Goal: Task Accomplishment & Management: Manage account settings

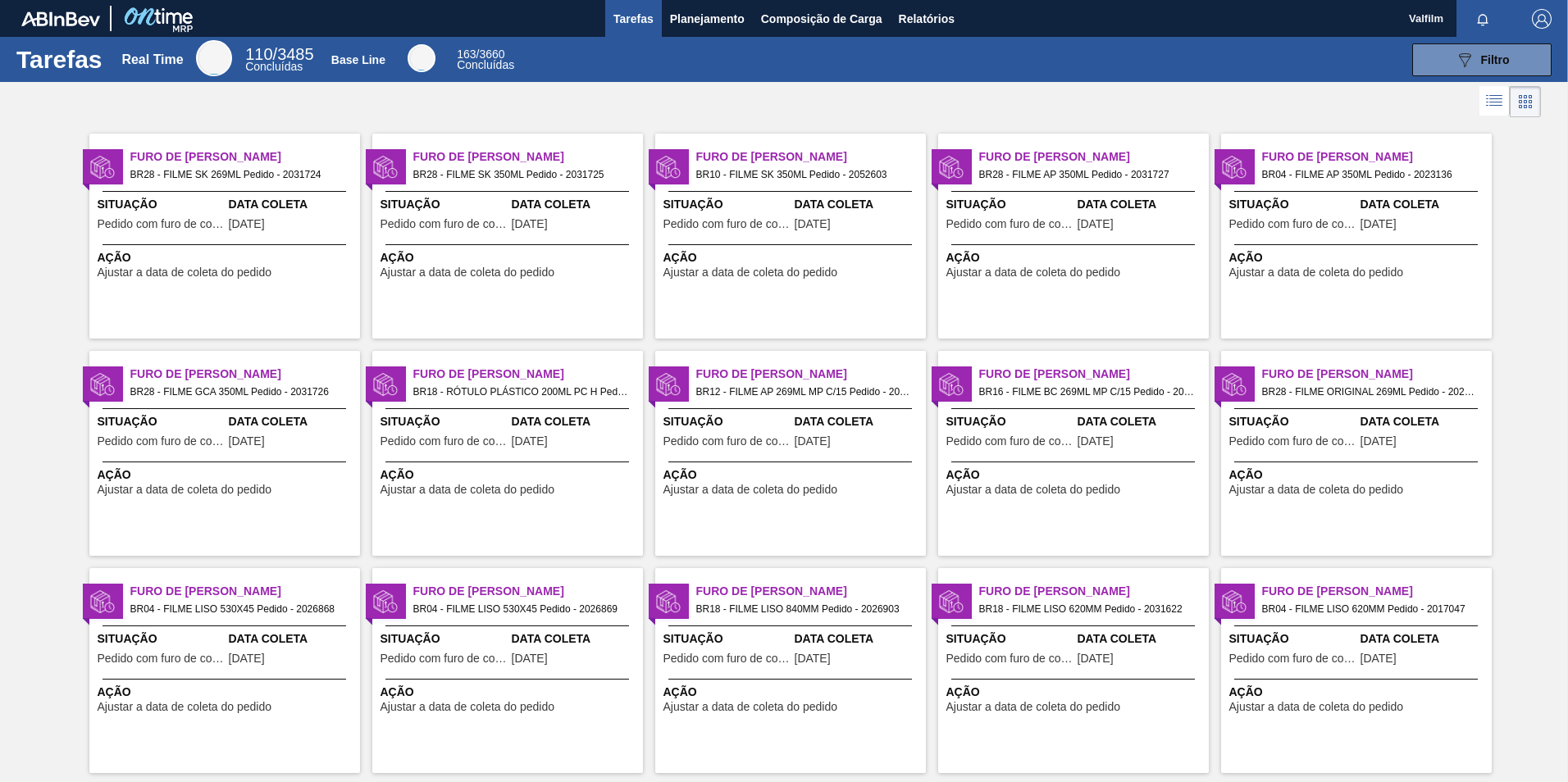
click at [488, 245] on div "Ação Ajustar a data de coleta do pedido" at bounding box center [507, 261] width 270 height 34
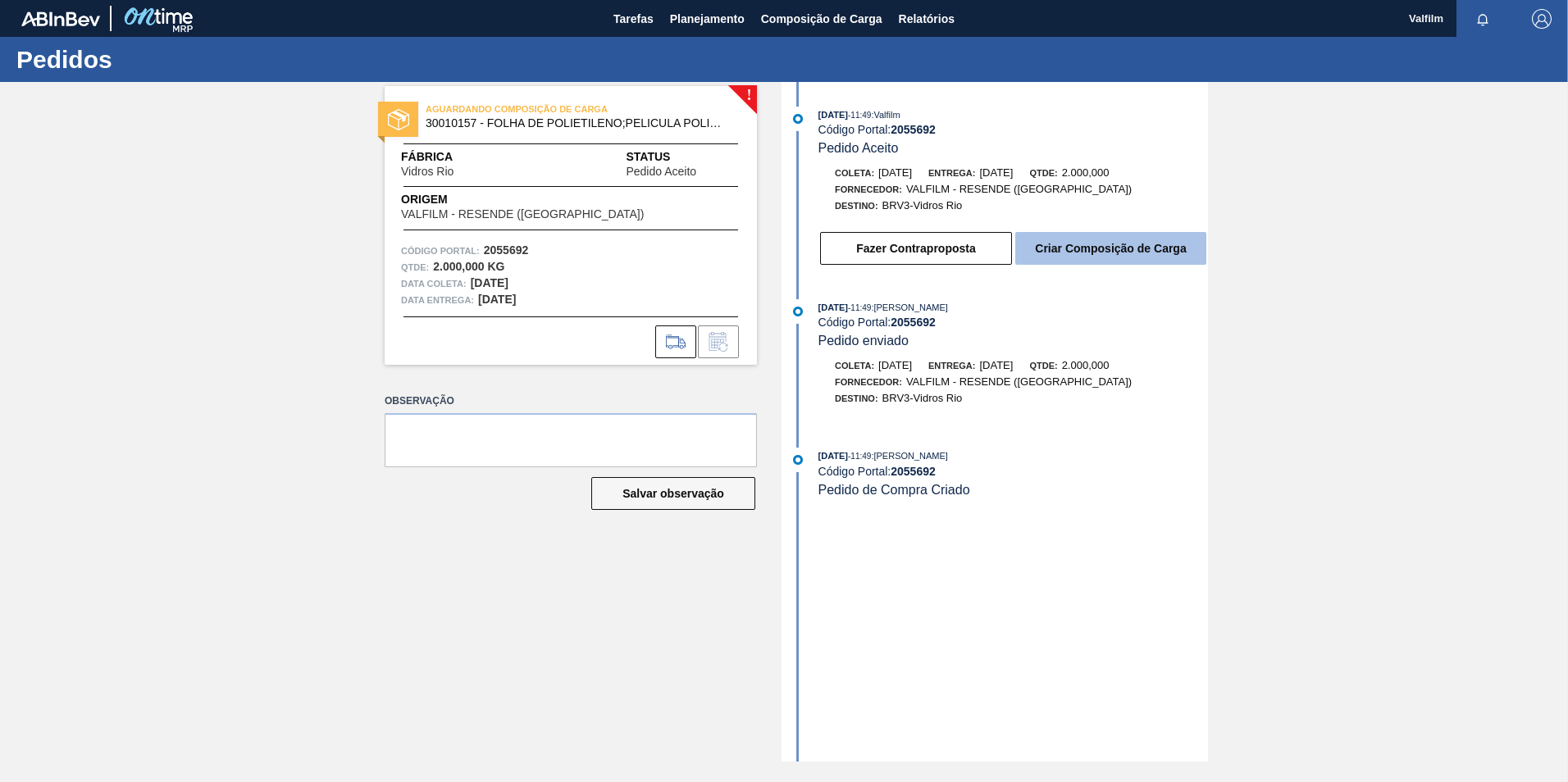
click at [1087, 249] on button "Criar Composição de Carga" at bounding box center [1110, 248] width 191 height 33
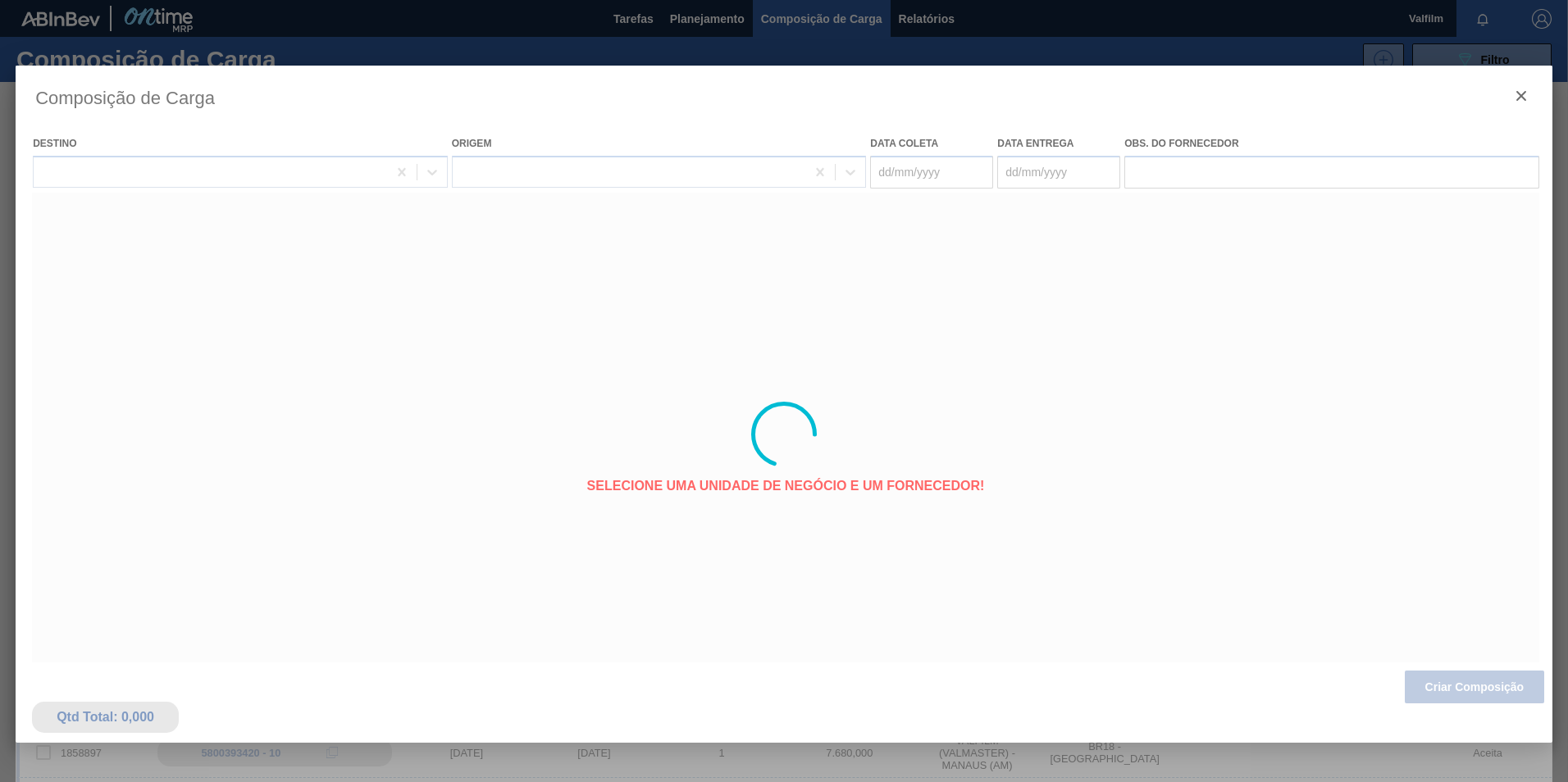
type coleta "20/10/2025"
type Entrega "21/10/2025"
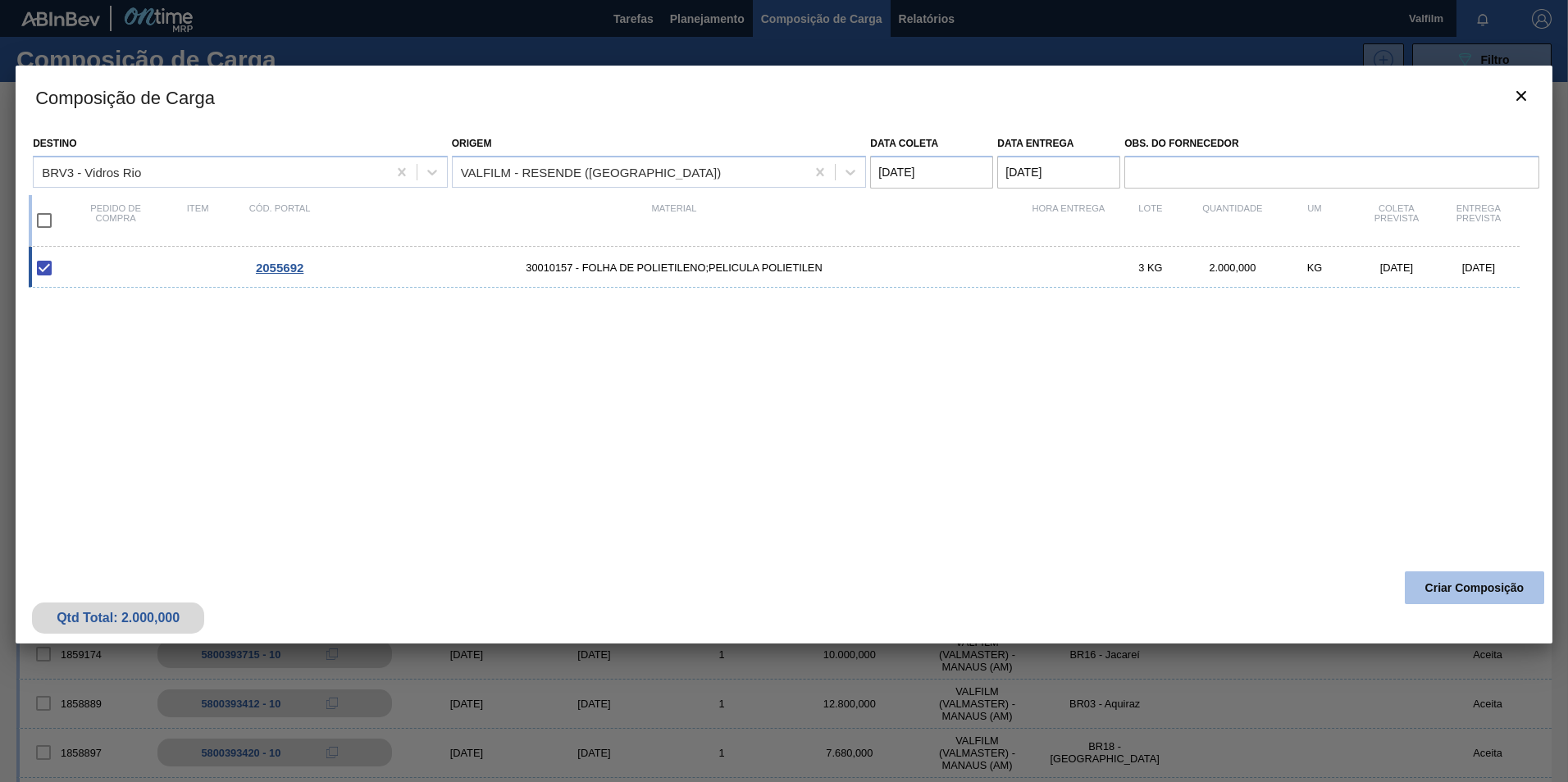
click at [1472, 598] on button "Criar Composição" at bounding box center [1474, 587] width 139 height 33
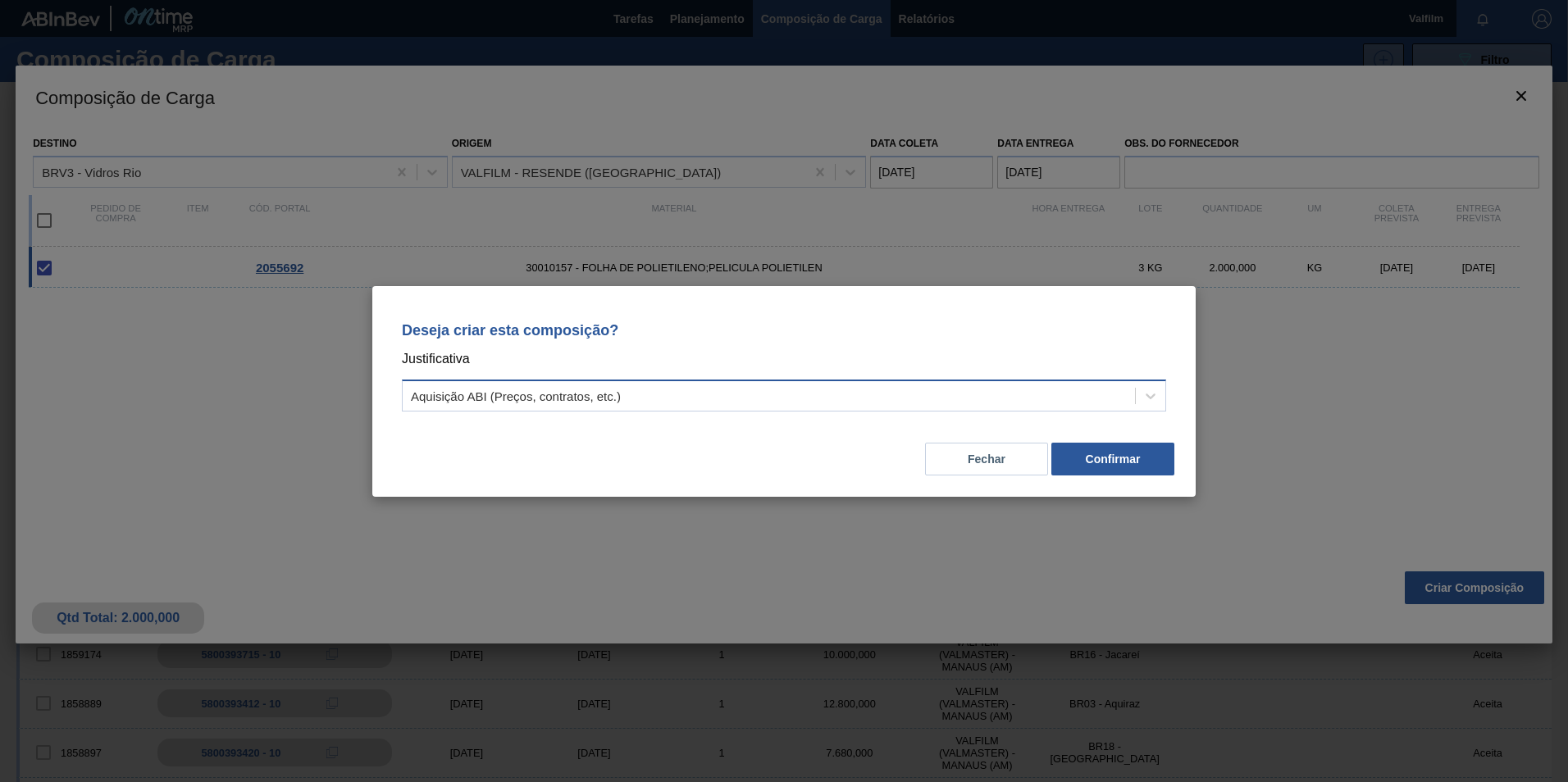
click at [1098, 393] on div "Aquisição ABI (Preços, contratos, etc.)" at bounding box center [768, 395] width 732 height 23
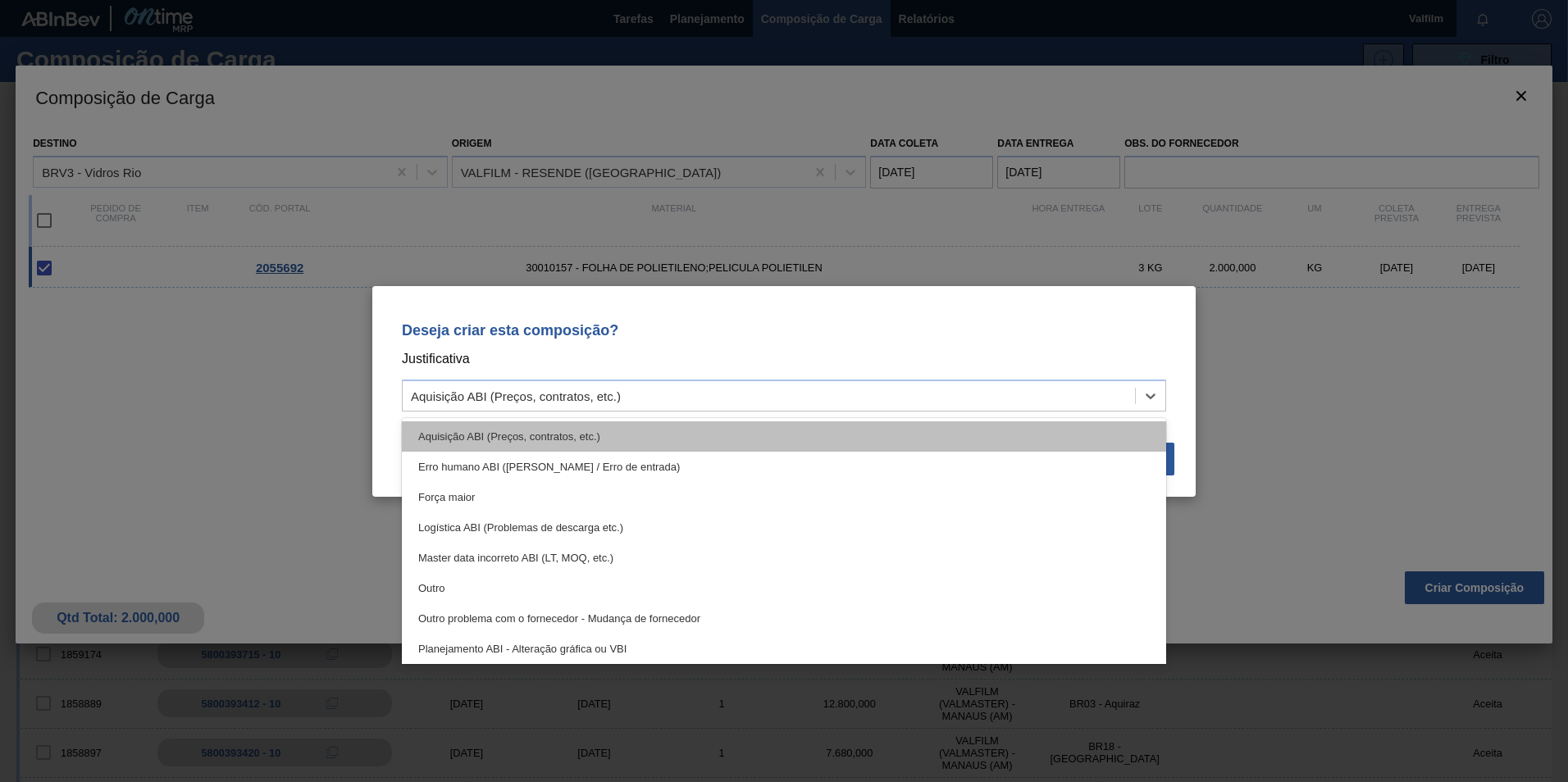
click at [719, 432] on div "Aquisição ABI (Preços, contratos, etc.)" at bounding box center [783, 436] width 764 height 31
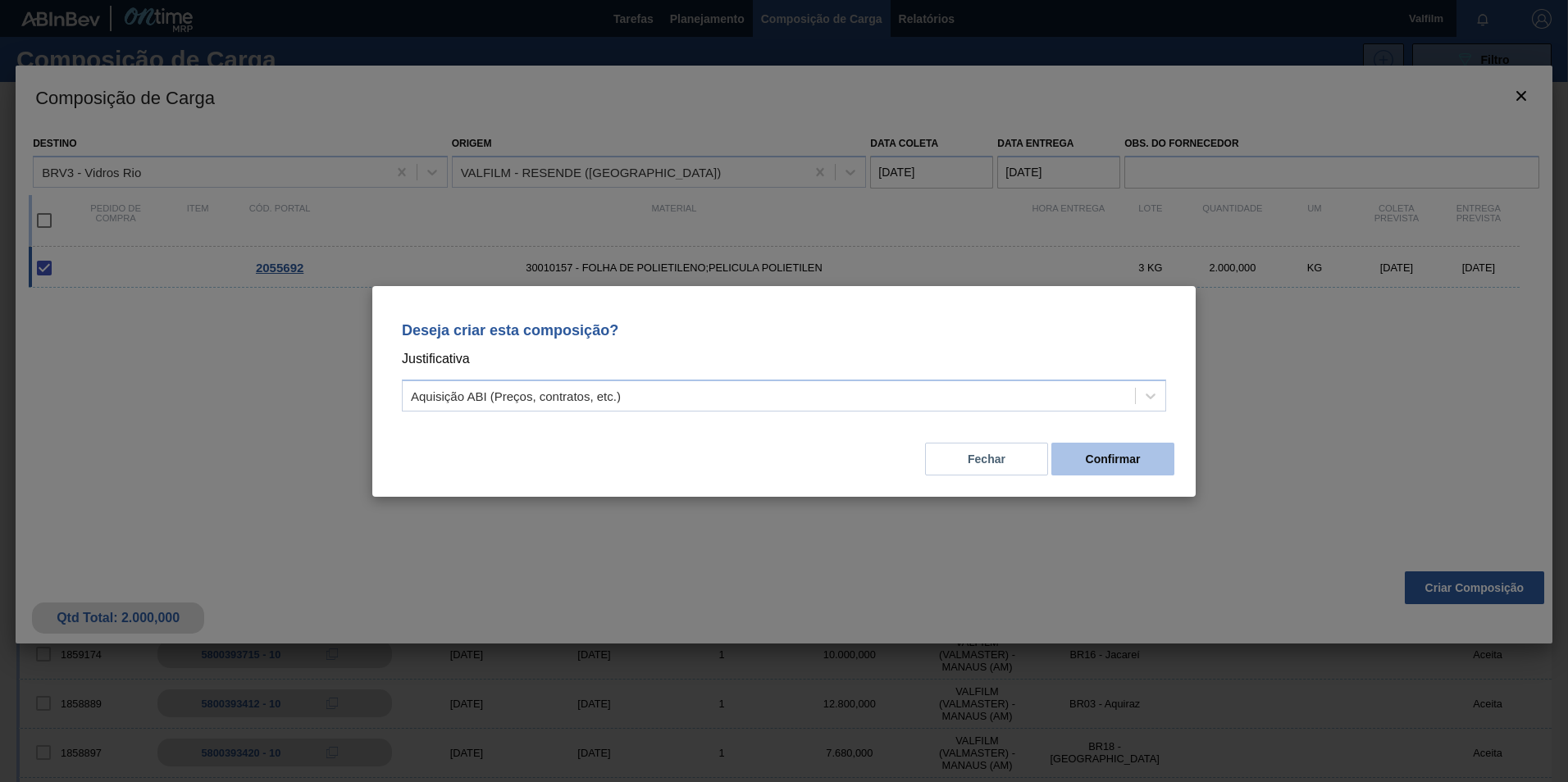
click at [1126, 455] on button "Confirmar" at bounding box center [1112, 459] width 123 height 33
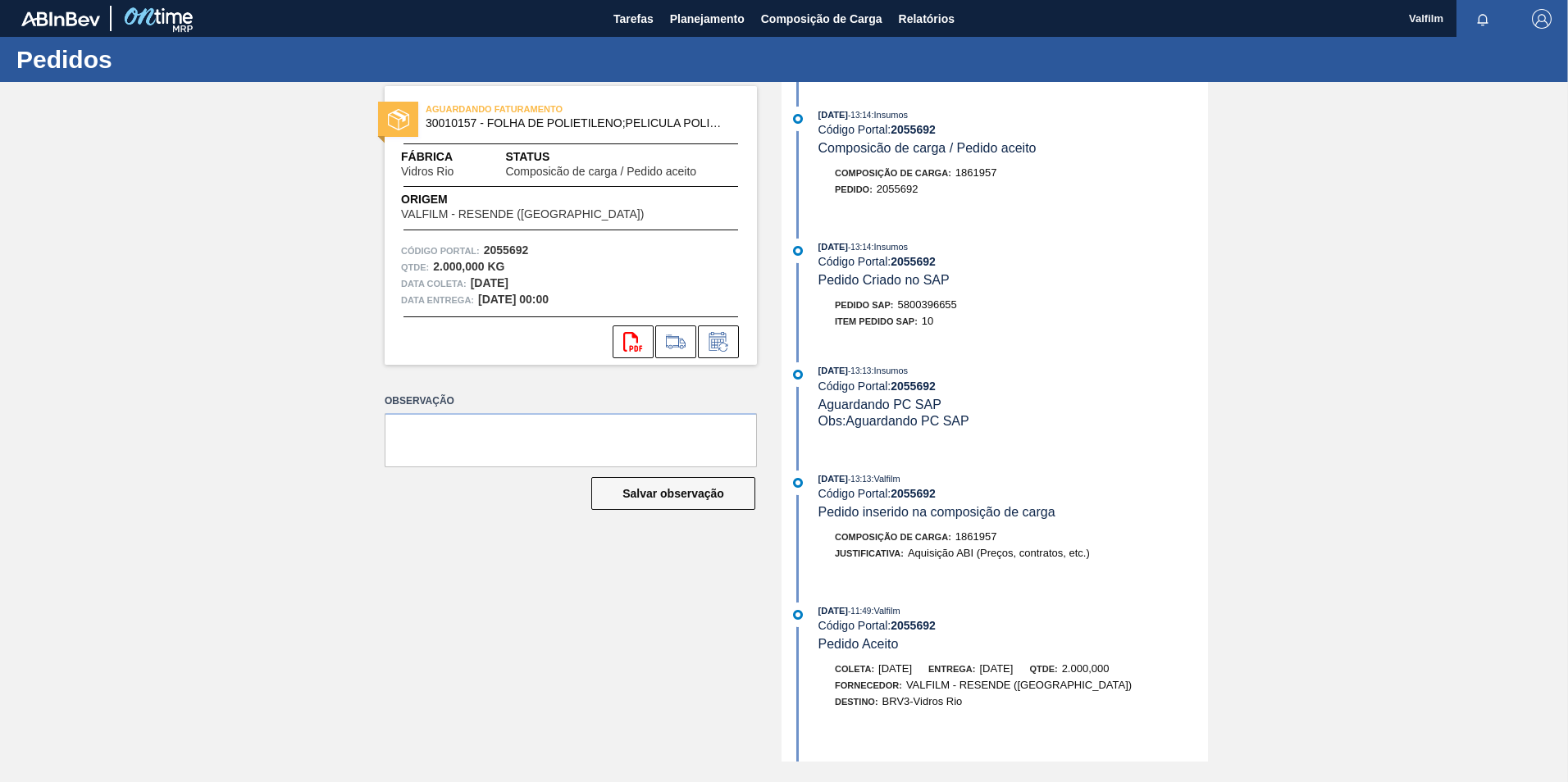
click at [935, 301] on span "5800396655" at bounding box center [928, 304] width 59 height 13
drag, startPoint x: 900, startPoint y: 303, endPoint x: 967, endPoint y: 309, distance: 67.3
click at [967, 309] on div "Pedido SAP: 5800396655" at bounding box center [1013, 305] width 390 height 16
copy span "5800396655"
click at [939, 312] on div "Pedido SAP: 5800396655" at bounding box center [895, 305] width 122 height 16
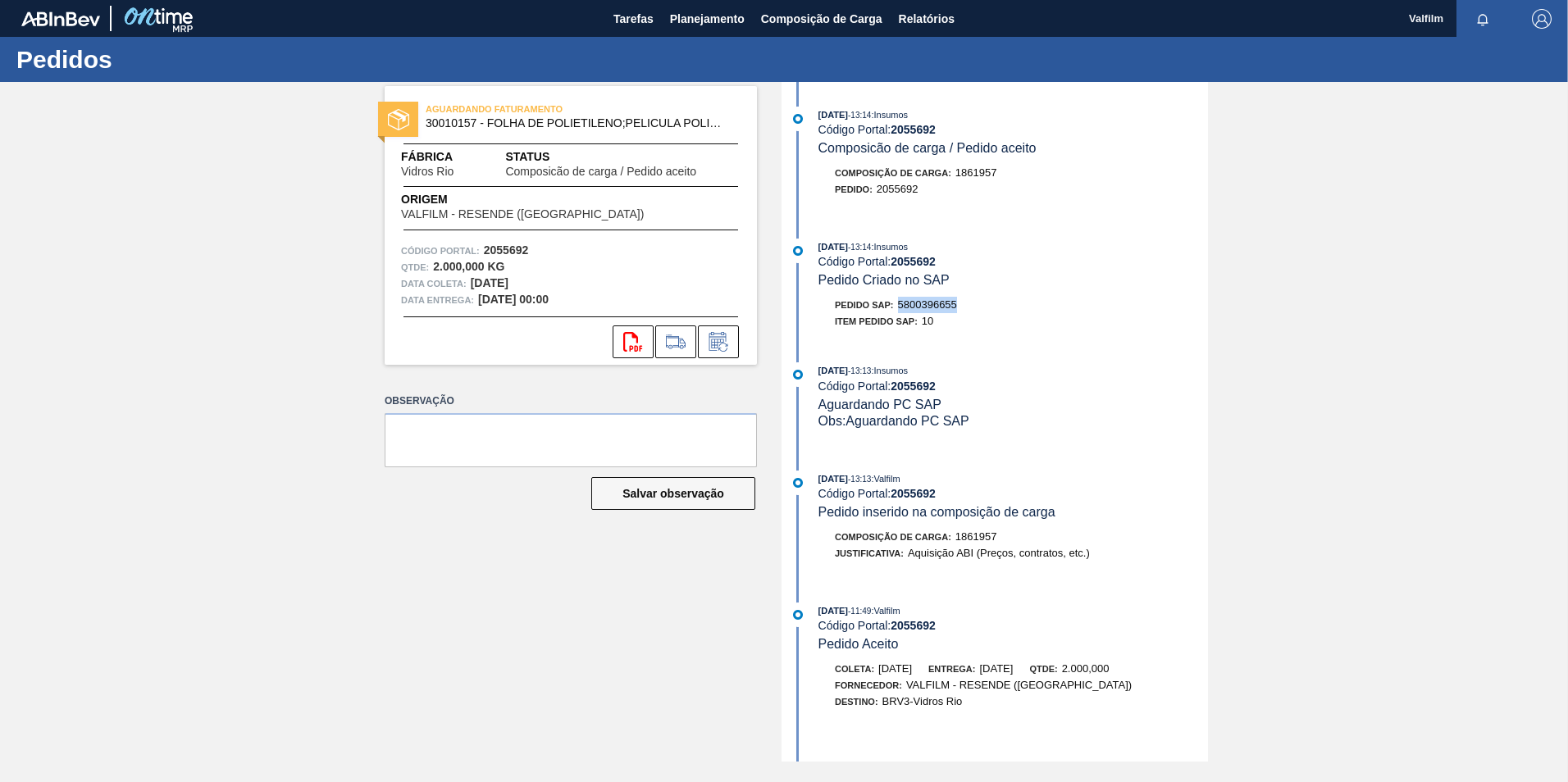
drag, startPoint x: 965, startPoint y: 303, endPoint x: 901, endPoint y: 303, distance: 64.0
click at [901, 303] on div "Pedido SAP: 5800396655" at bounding box center [1013, 305] width 390 height 16
copy span "5800396655"
drag, startPoint x: 463, startPoint y: 124, endPoint x: 427, endPoint y: 127, distance: 36.1
click at [427, 127] on span "30010157 - FOLHA DE POLIETILENO;PELICULA POLIETILEN" at bounding box center [574, 124] width 297 height 13
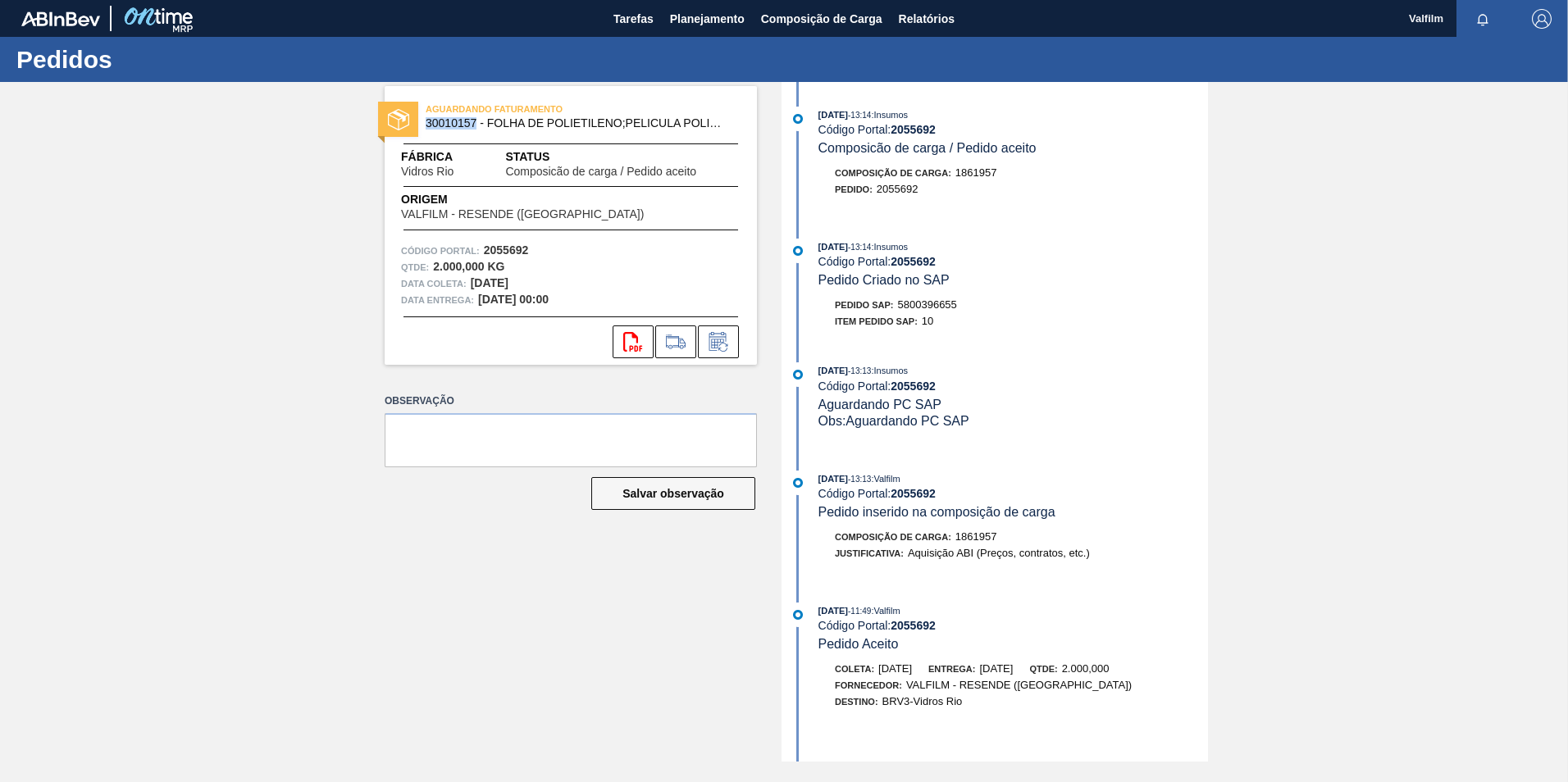
copy span "30010157"
click at [472, 127] on span "30010157 - FOLHA DE POLIETILENO;PELICULA POLIETILEN" at bounding box center [574, 124] width 297 height 13
drag, startPoint x: 476, startPoint y: 123, endPoint x: 426, endPoint y: 127, distance: 50.2
click at [426, 127] on span "30010157 - FOLHA DE POLIETILENO;PELICULA POLIETILEN" at bounding box center [574, 124] width 297 height 13
copy span "30010157"
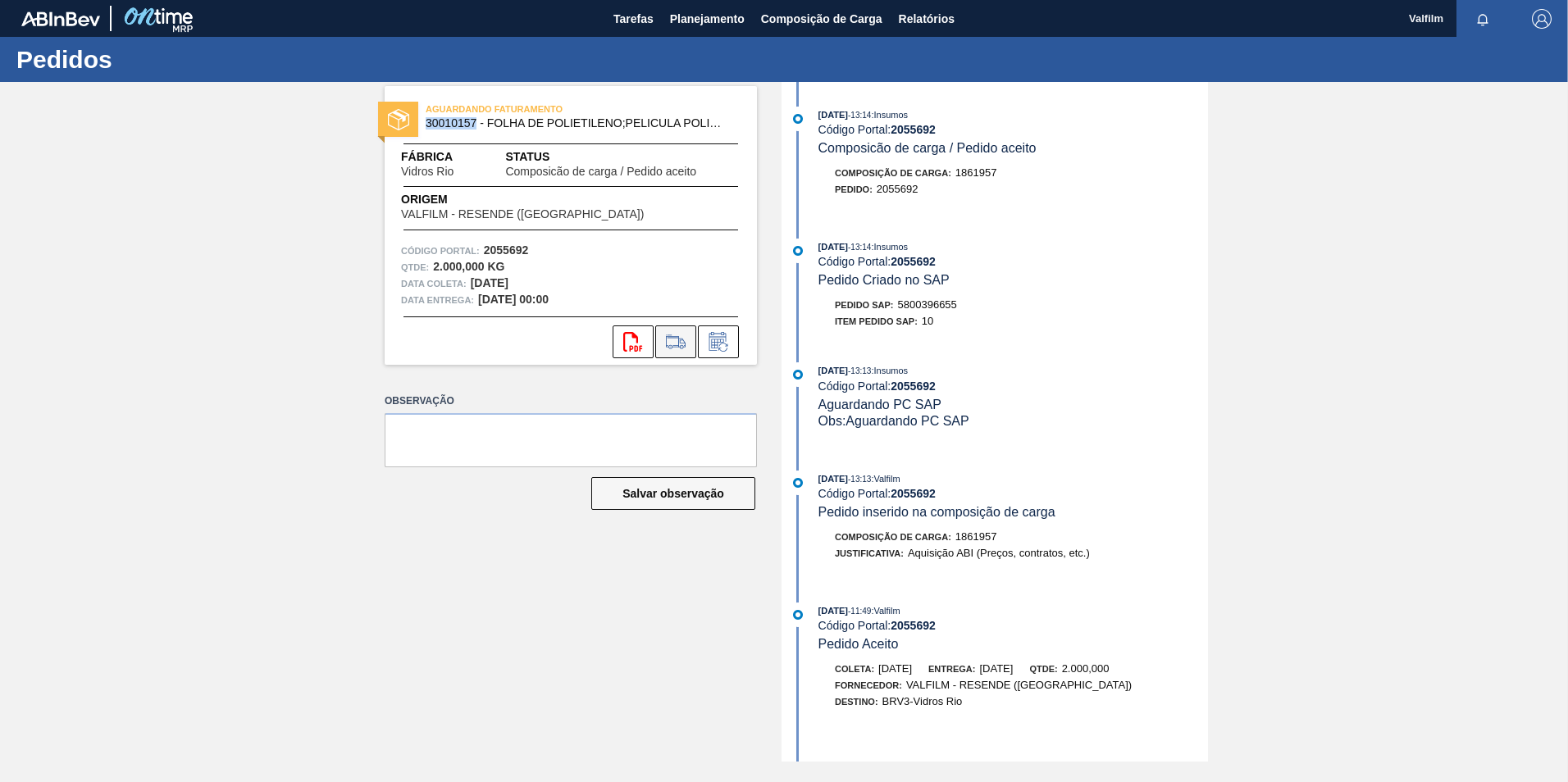
click at [683, 344] on icon at bounding box center [675, 342] width 26 height 20
click at [715, 347] on icon at bounding box center [718, 342] width 26 height 20
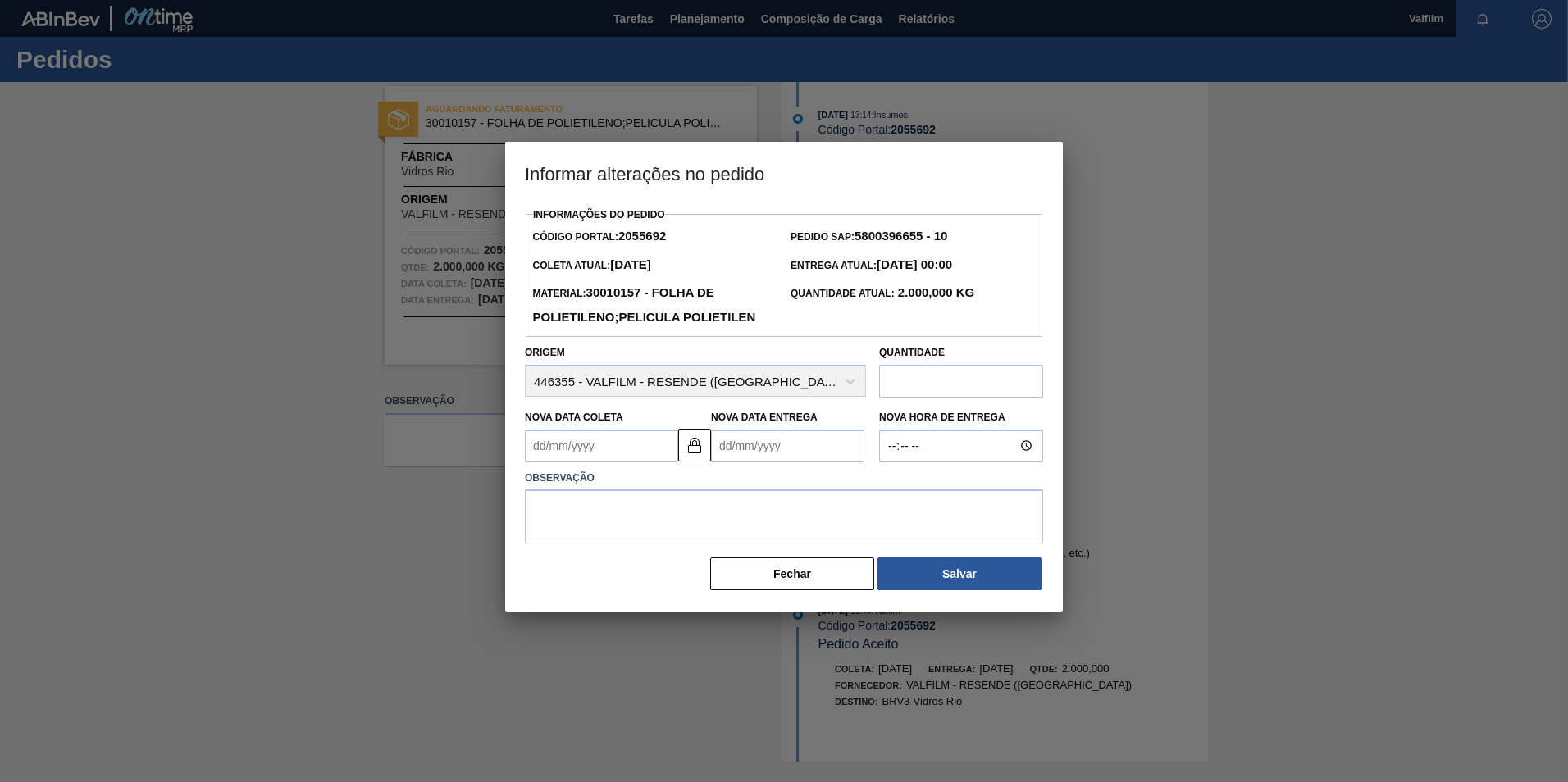
click at [910, 398] on input "text" at bounding box center [961, 381] width 164 height 33
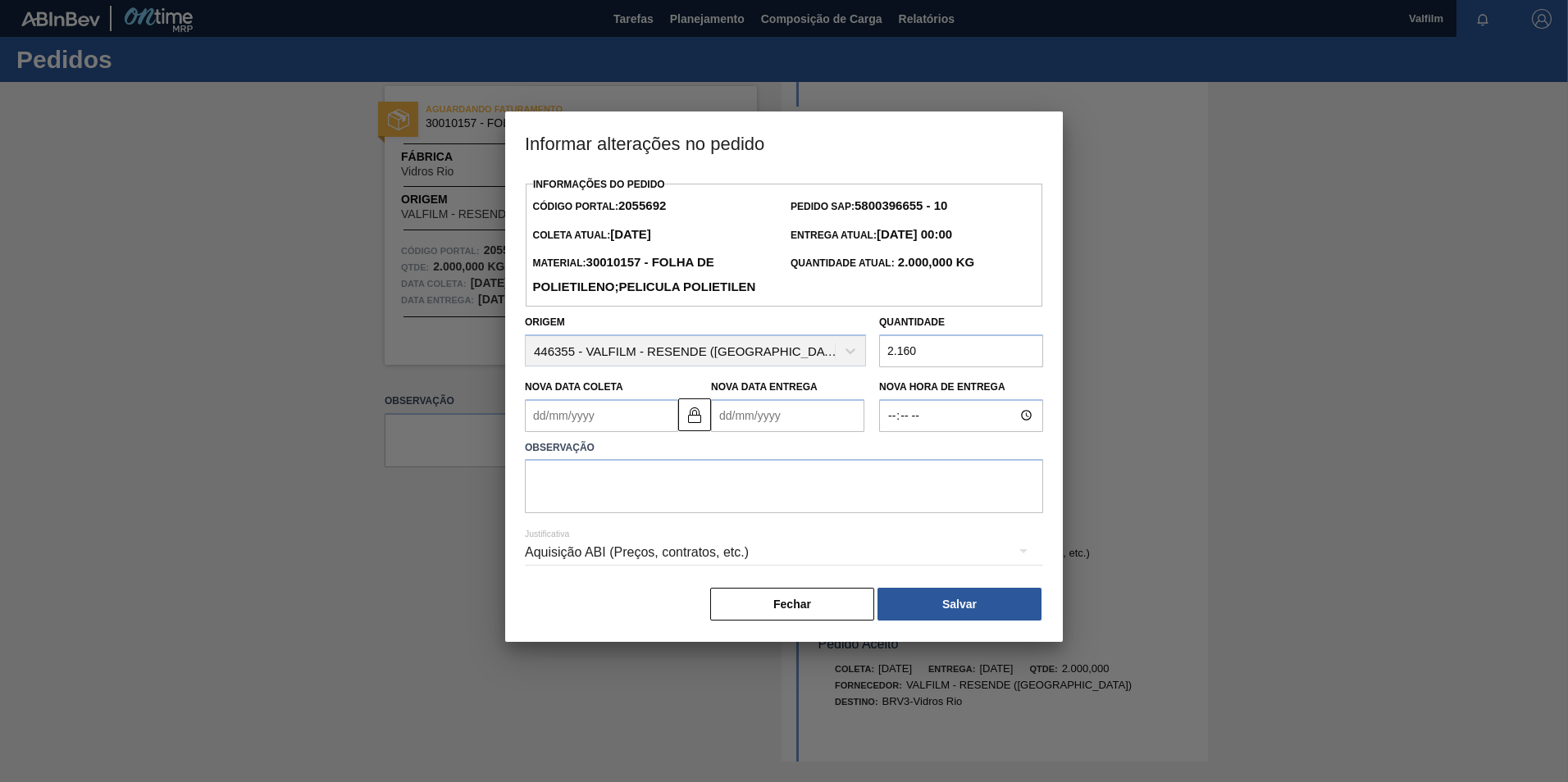
type input "2.160"
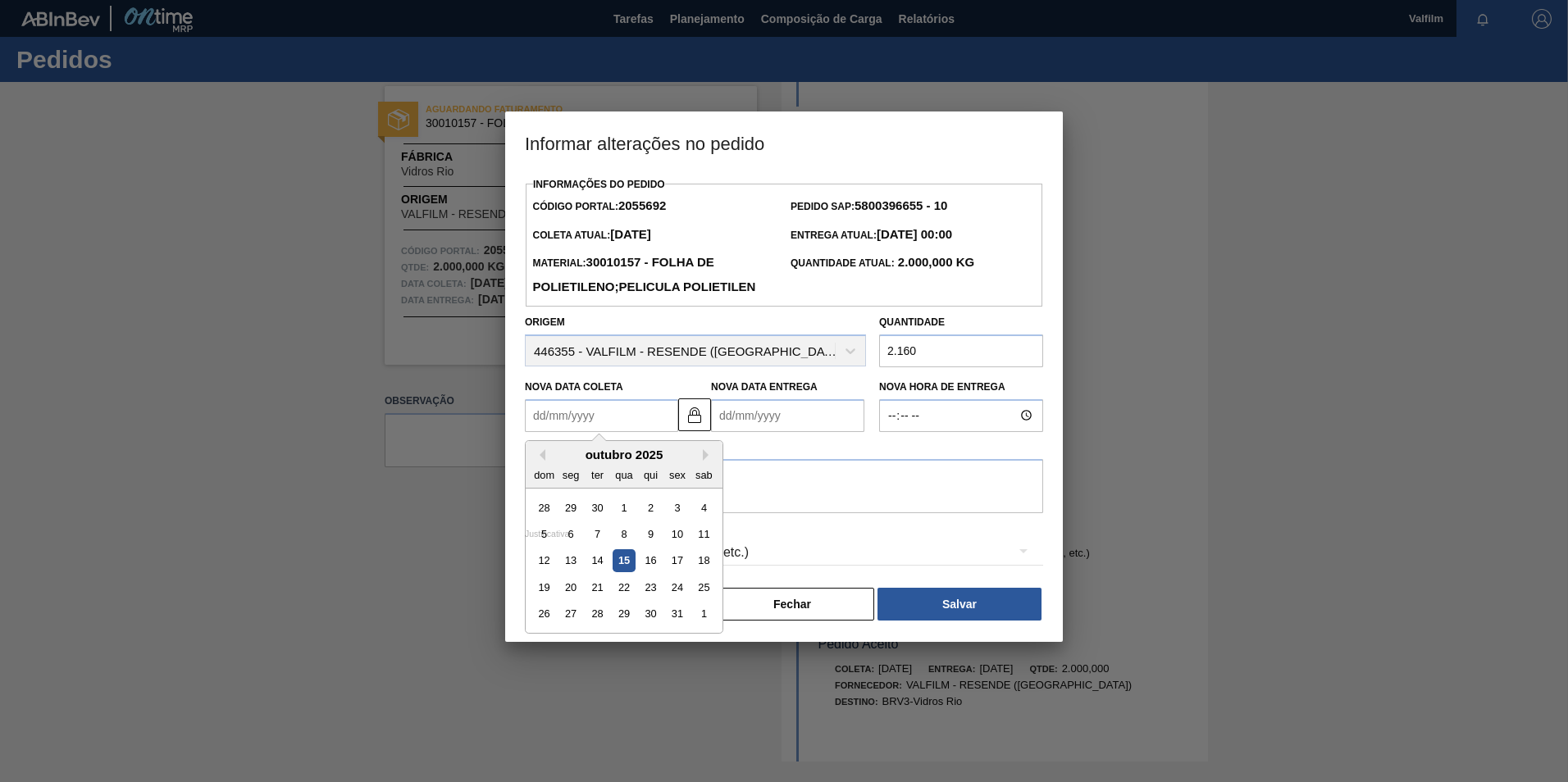
click at [625, 432] on Coleta2055692 "Nova Data Coleta" at bounding box center [601, 416] width 154 height 33
click at [573, 598] on div "20" at bounding box center [571, 587] width 22 height 22
type Coleta2055692 "[DATE]"
type Entrega2055692 "[DATE]"
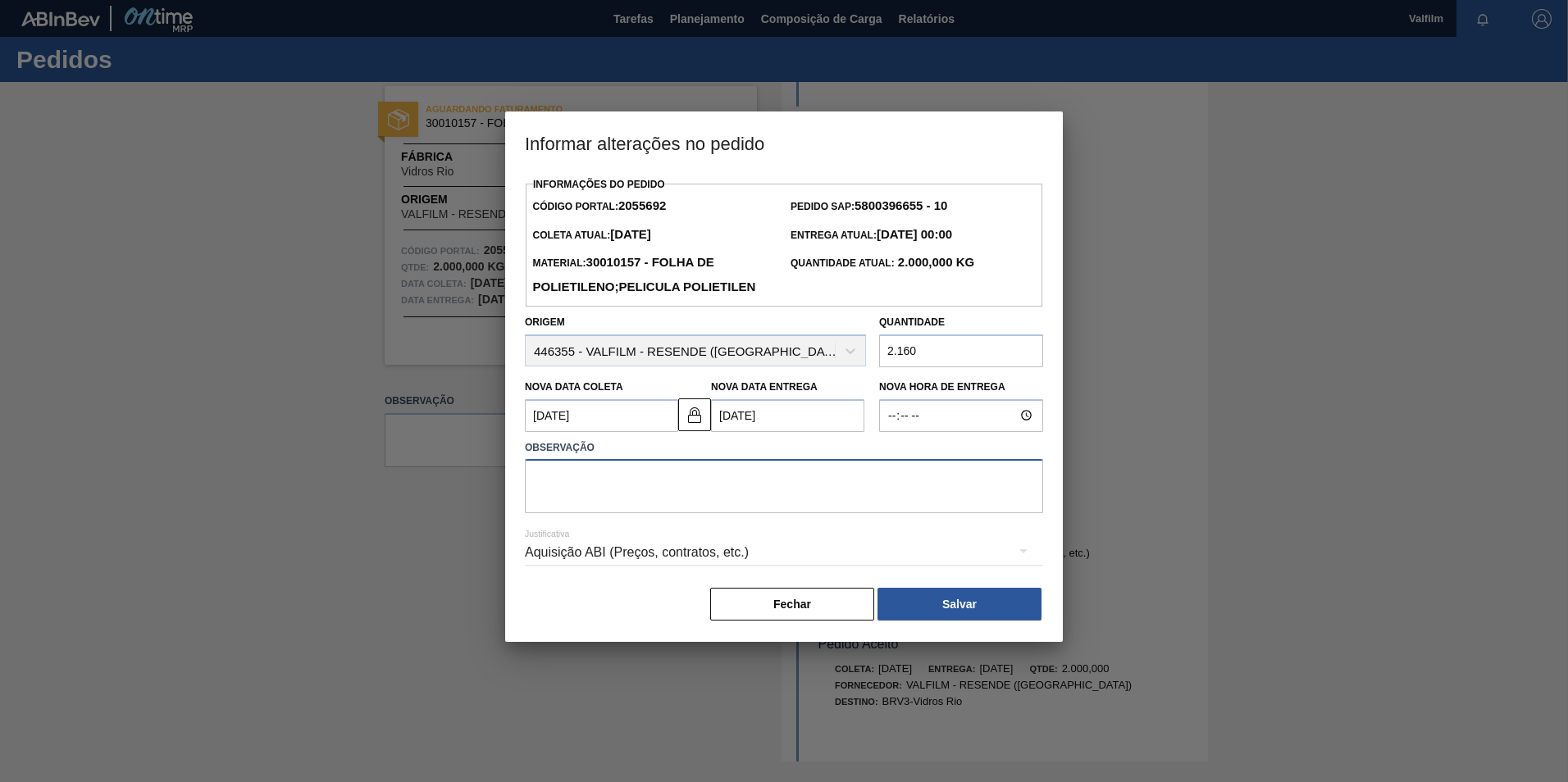
click at [691, 513] on textarea at bounding box center [783, 486] width 518 height 54
click at [645, 505] on textarea "Quantidade ajustad apara 2160kg" at bounding box center [783, 486] width 518 height 54
click at [725, 505] on textarea "Quantidade ajustada para 2160kg" at bounding box center [783, 486] width 518 height 54
type textarea "Quantidade ajustada para 2160kg, de acordo com o múltiplo"
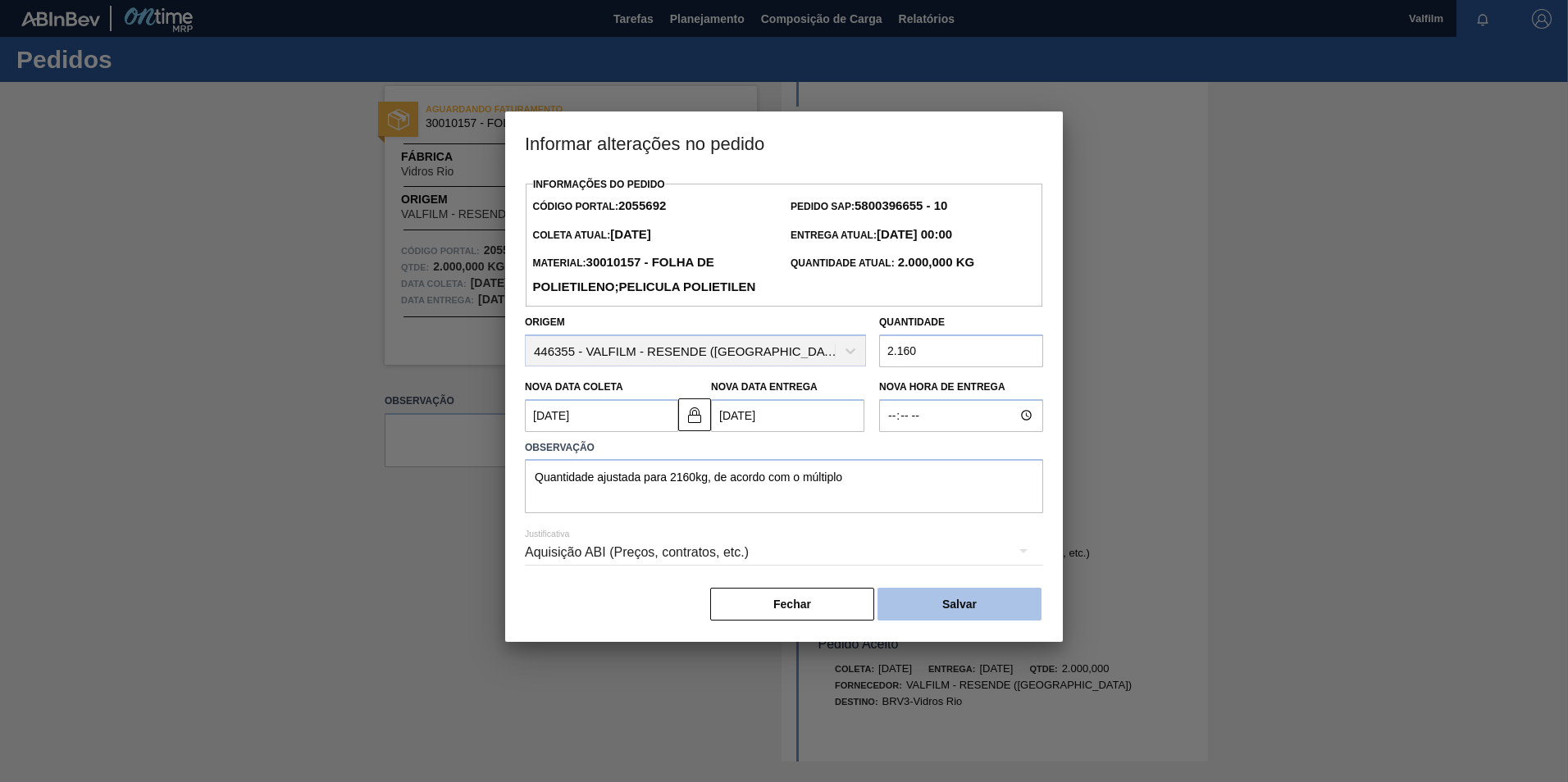
click at [902, 620] on button "Salvar" at bounding box center [959, 604] width 164 height 33
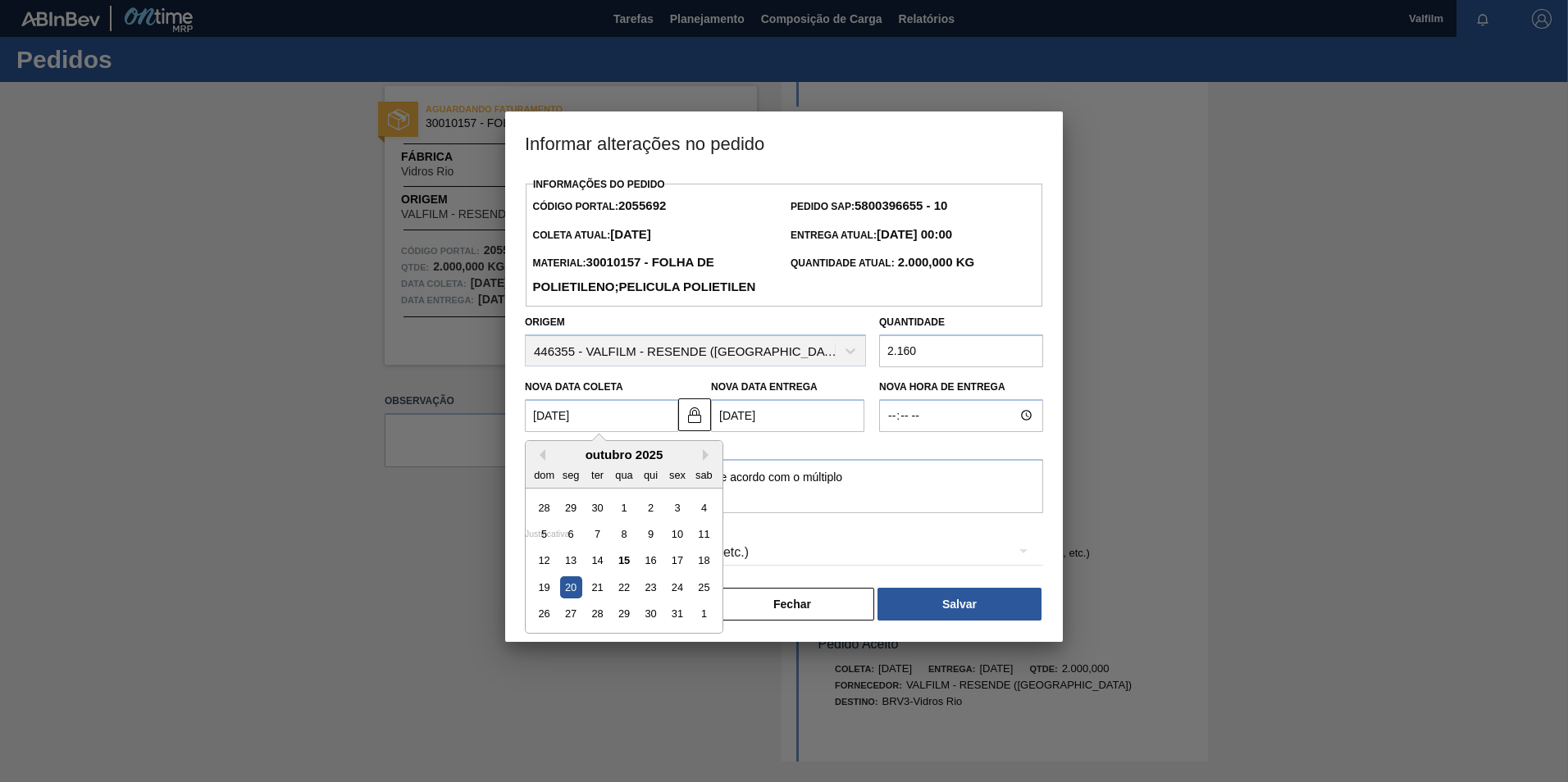
drag, startPoint x: 627, startPoint y: 438, endPoint x: 467, endPoint y: 438, distance: 160.0
click at [467, 438] on div "Informar alterações no pedido Informações do Pedido Código Portal: 2055692 Pedi…" at bounding box center [784, 391] width 1568 height 782
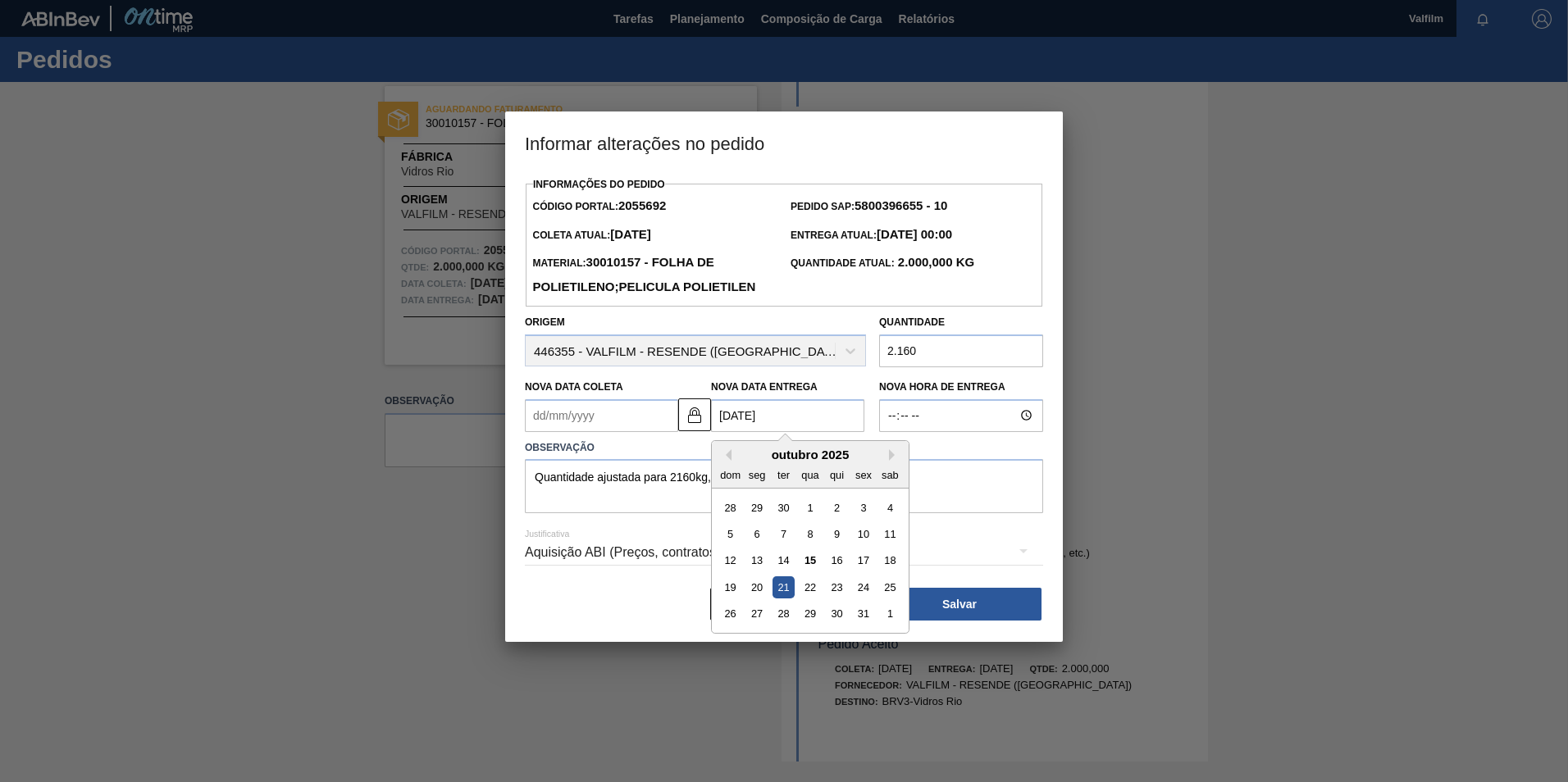
drag, startPoint x: 756, startPoint y: 444, endPoint x: 713, endPoint y: 444, distance: 43.0
click at [712, 432] on Entrega2055692 "[DATE]" at bounding box center [788, 416] width 154 height 33
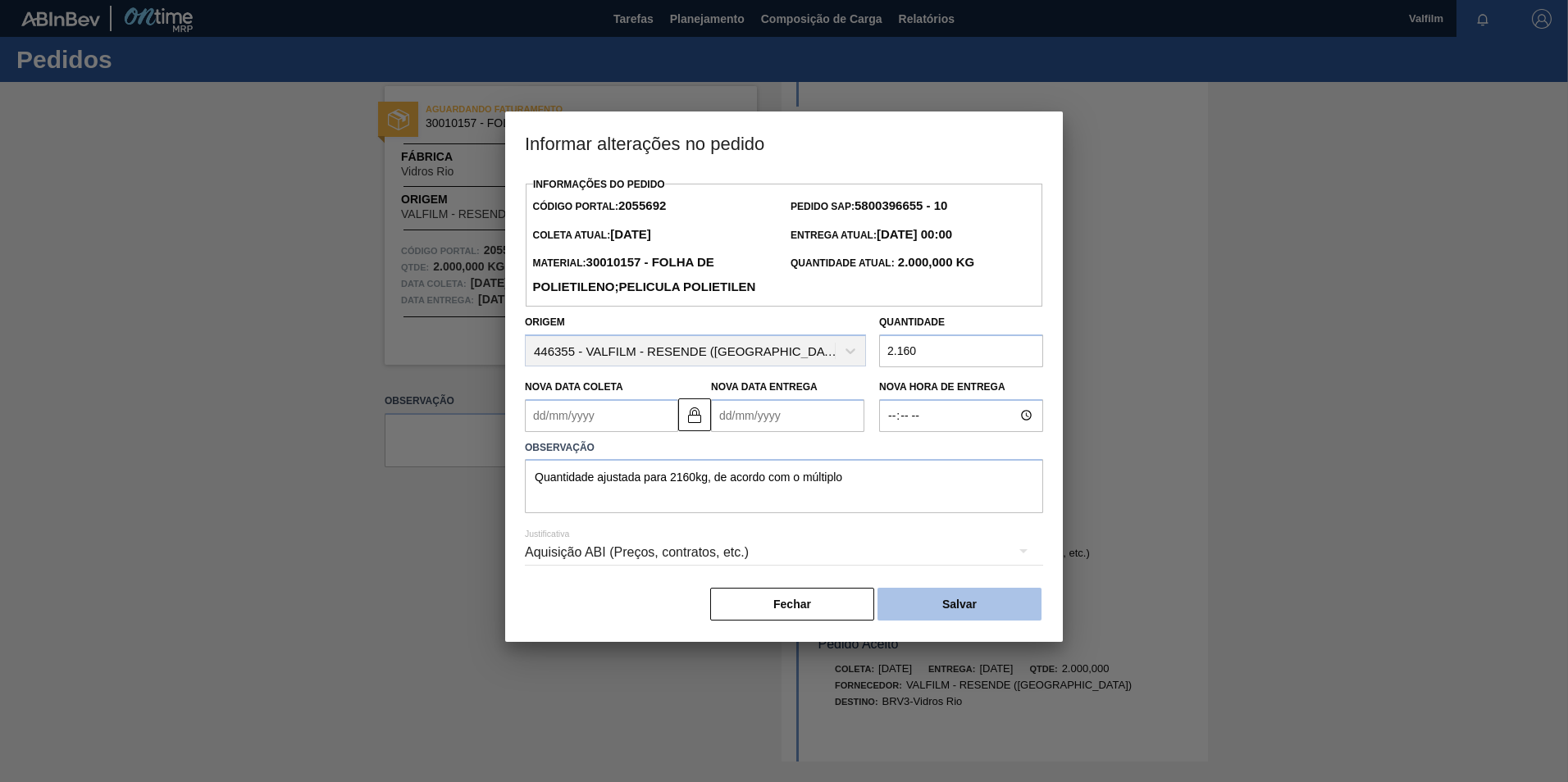
click at [1012, 620] on button "Salvar" at bounding box center [959, 604] width 164 height 33
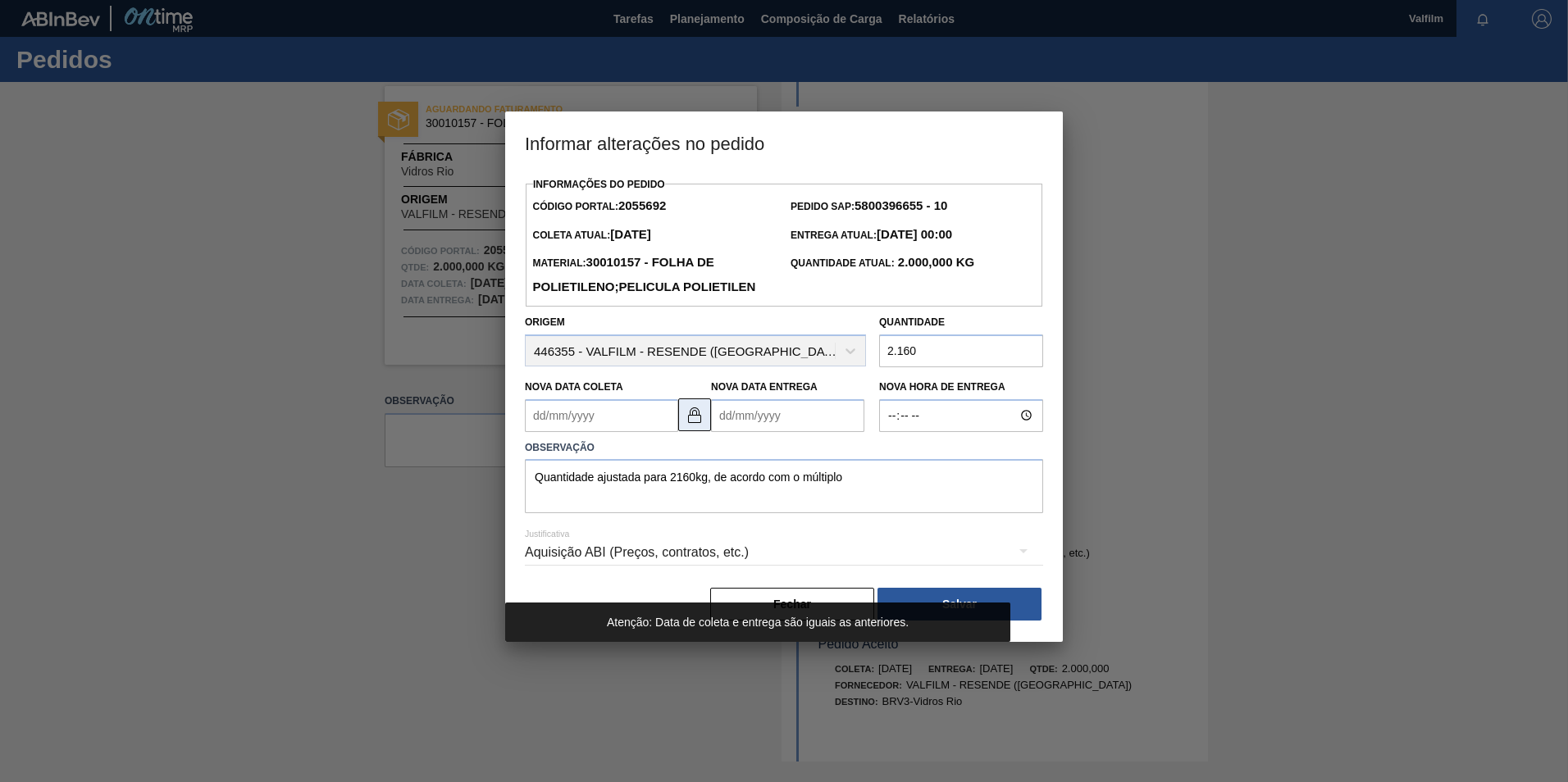
click at [699, 425] on img at bounding box center [694, 415] width 20 height 20
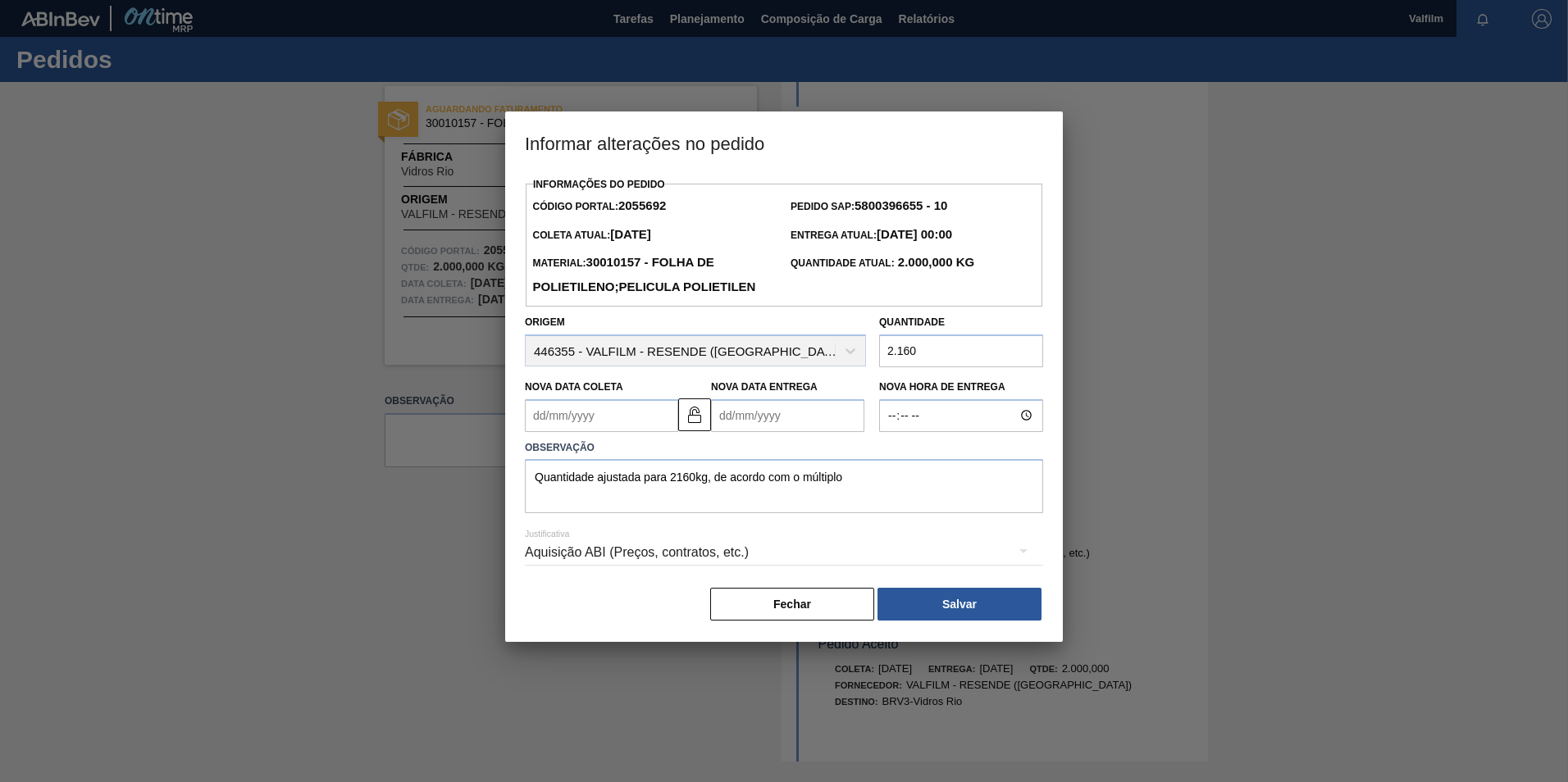
click at [627, 432] on Coleta2055692 "Nova Data Coleta" at bounding box center [601, 416] width 154 height 33
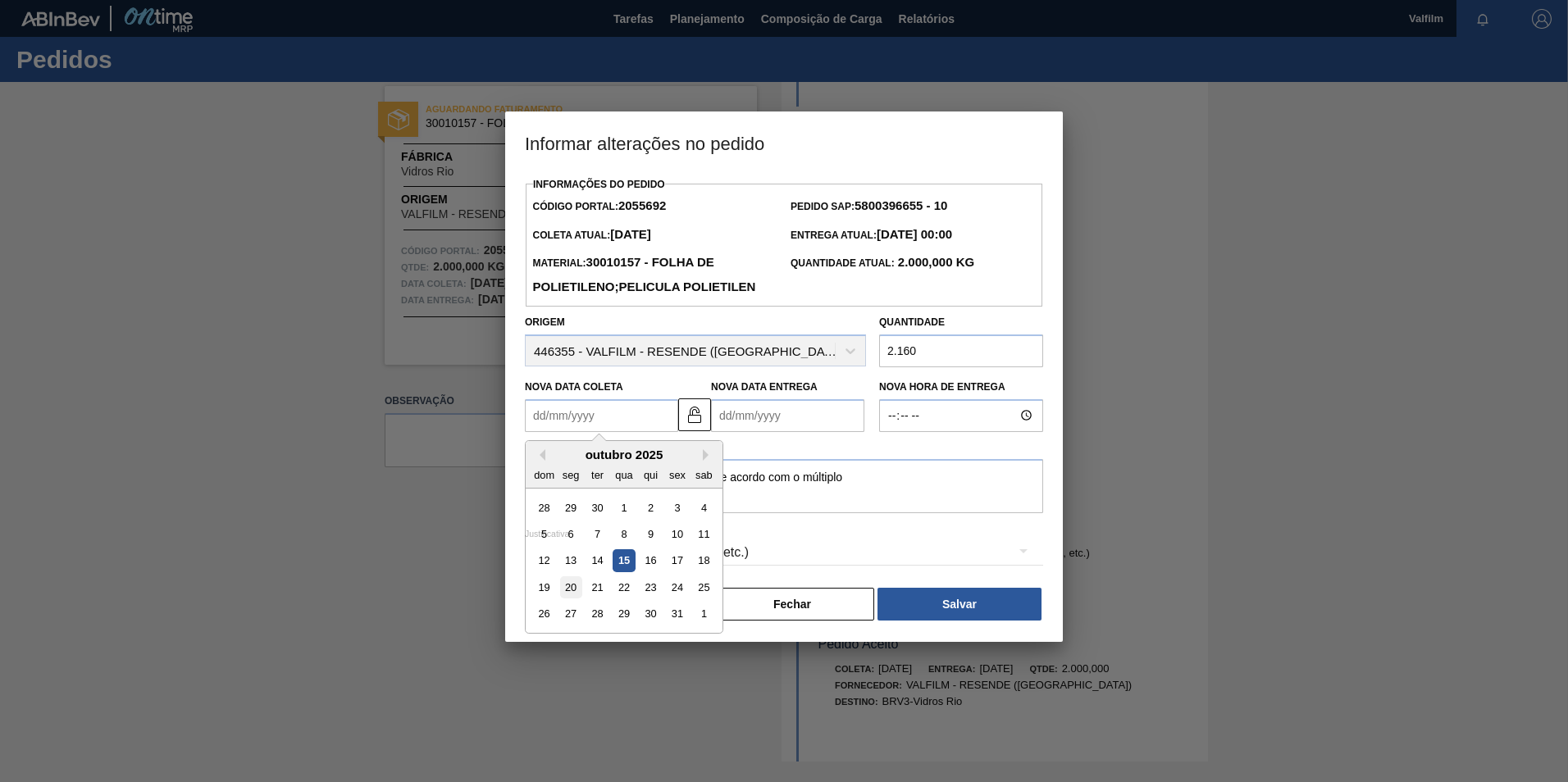
click at [569, 598] on div "20" at bounding box center [571, 587] width 22 height 22
type Coleta2055692 "[DATE]"
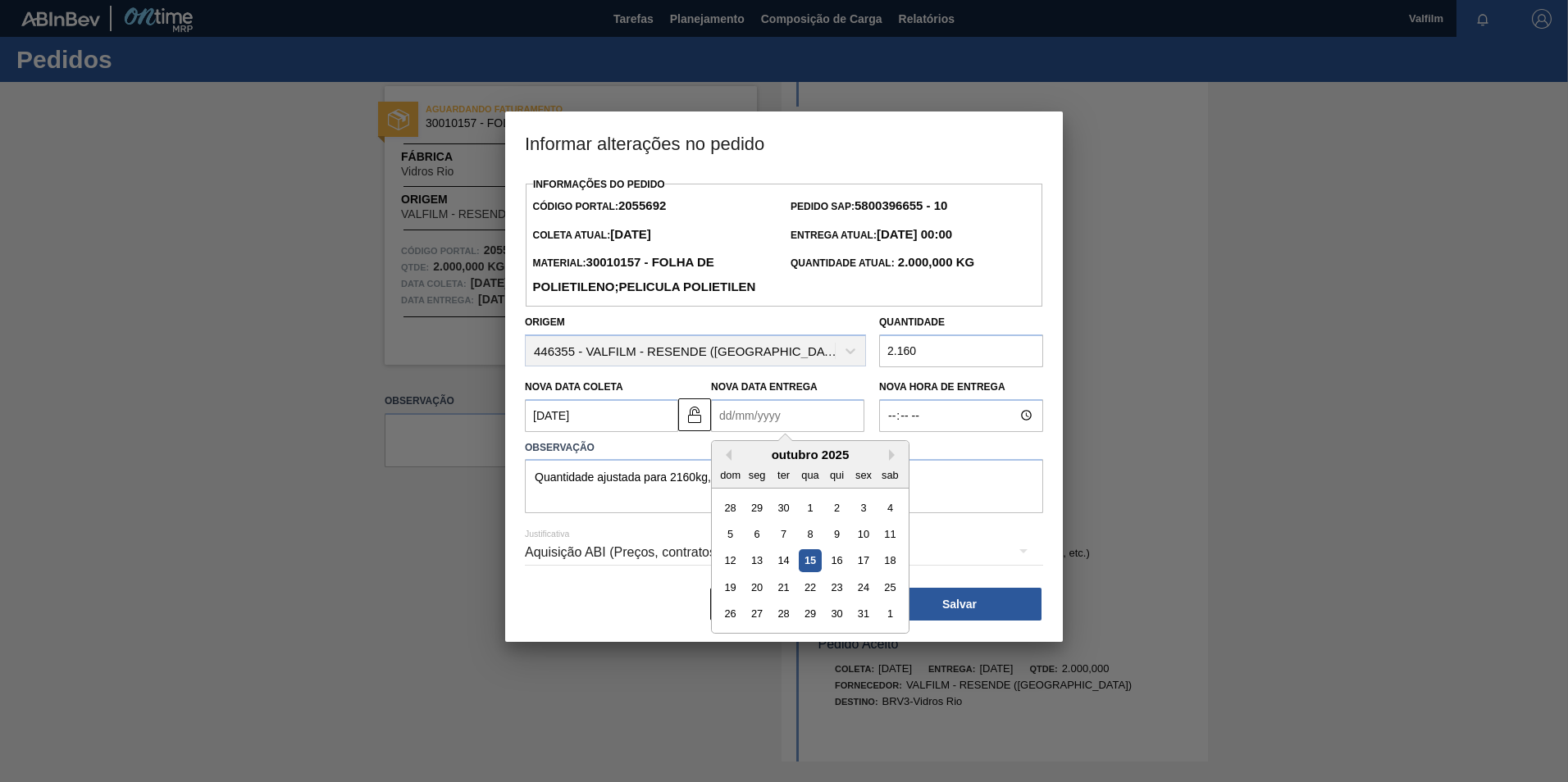
click at [752, 432] on Entrega2055692 "Nova Data Entrega" at bounding box center [788, 416] width 154 height 33
click at [787, 598] on div "21" at bounding box center [783, 587] width 22 height 22
type Entrega2055692 "[DATE]"
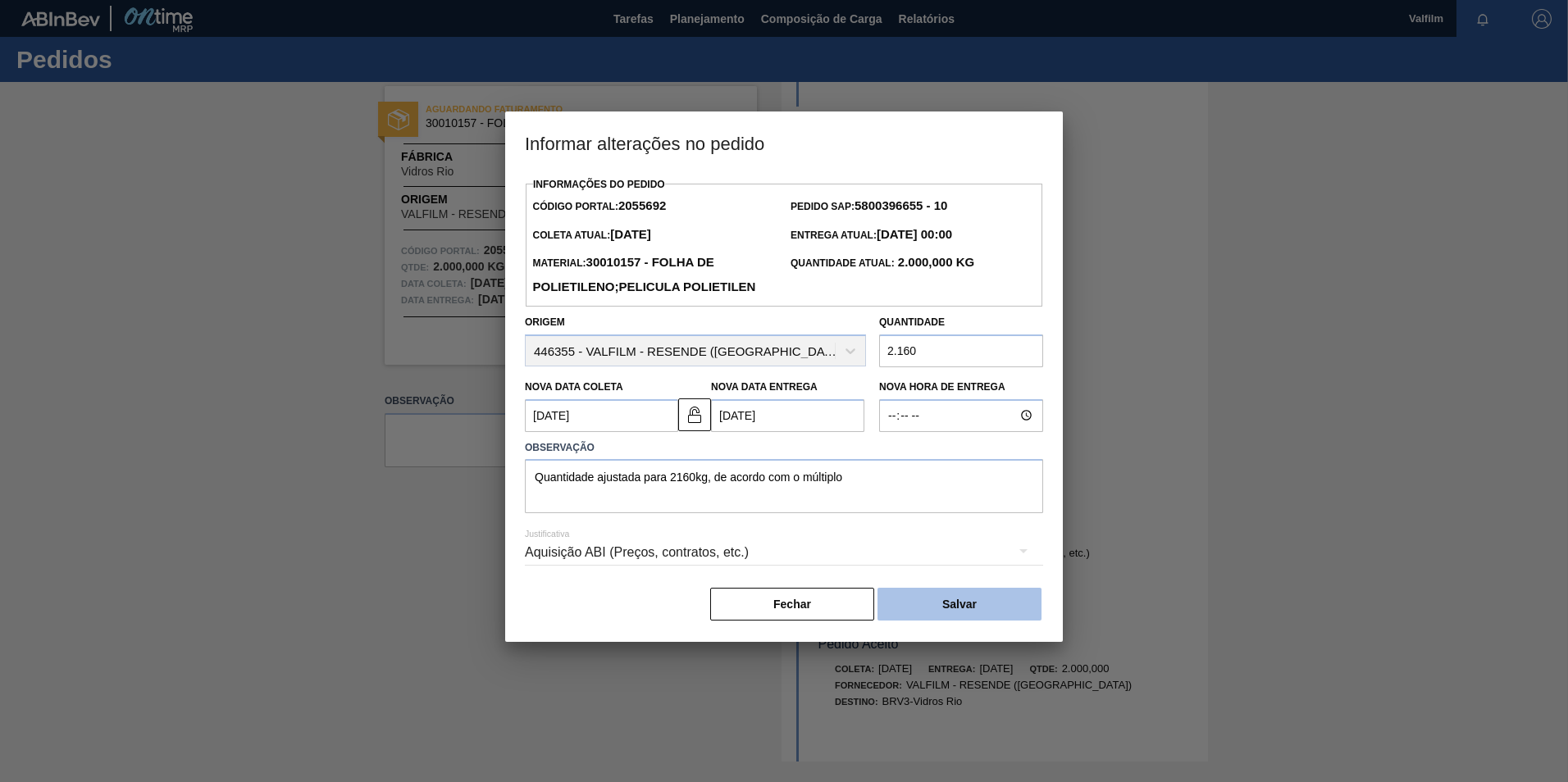
click at [938, 620] on button "Salvar" at bounding box center [959, 604] width 164 height 33
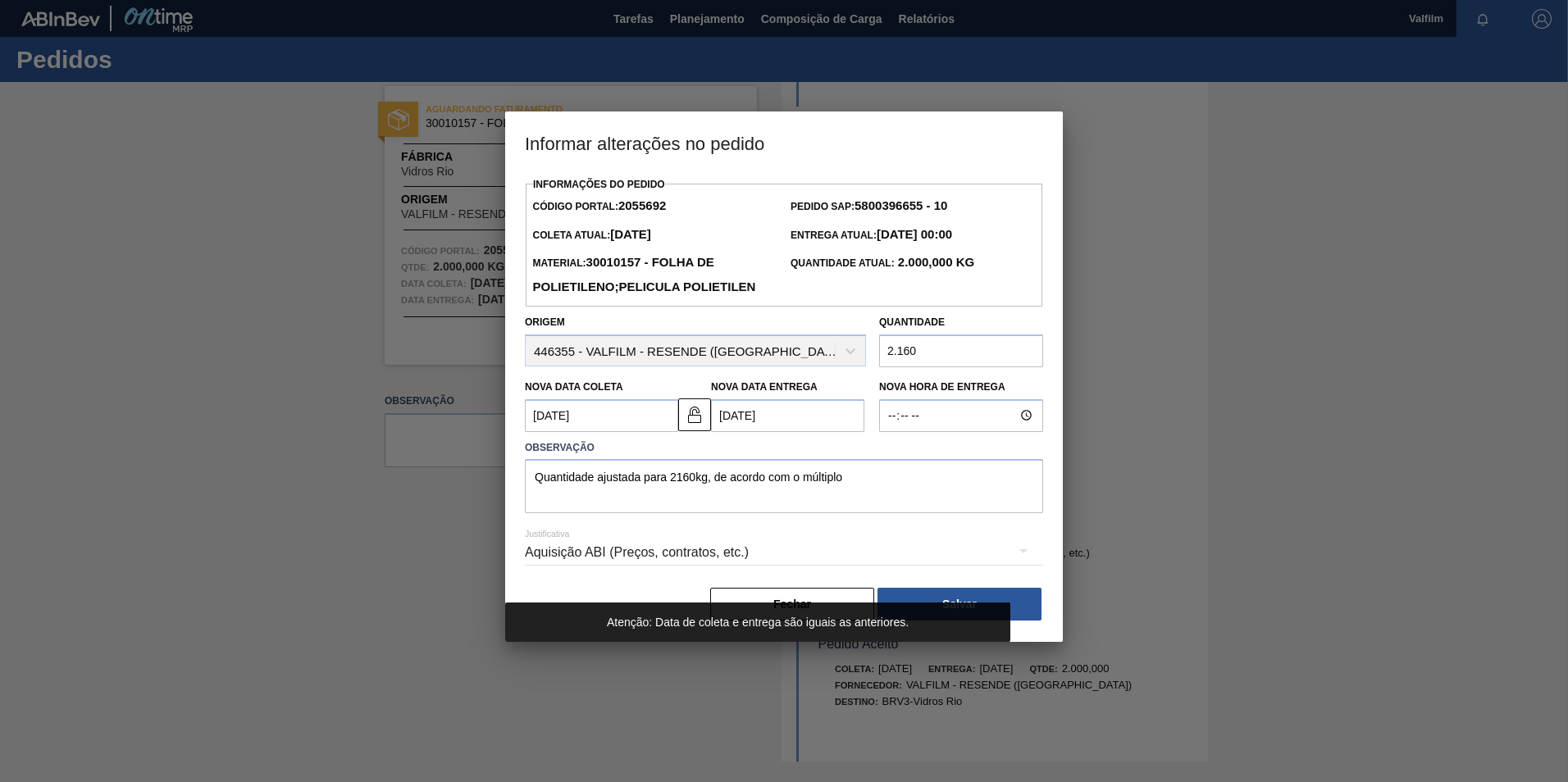
drag, startPoint x: 697, startPoint y: 438, endPoint x: 739, endPoint y: 482, distance: 60.8
click at [698, 425] on img at bounding box center [694, 415] width 20 height 20
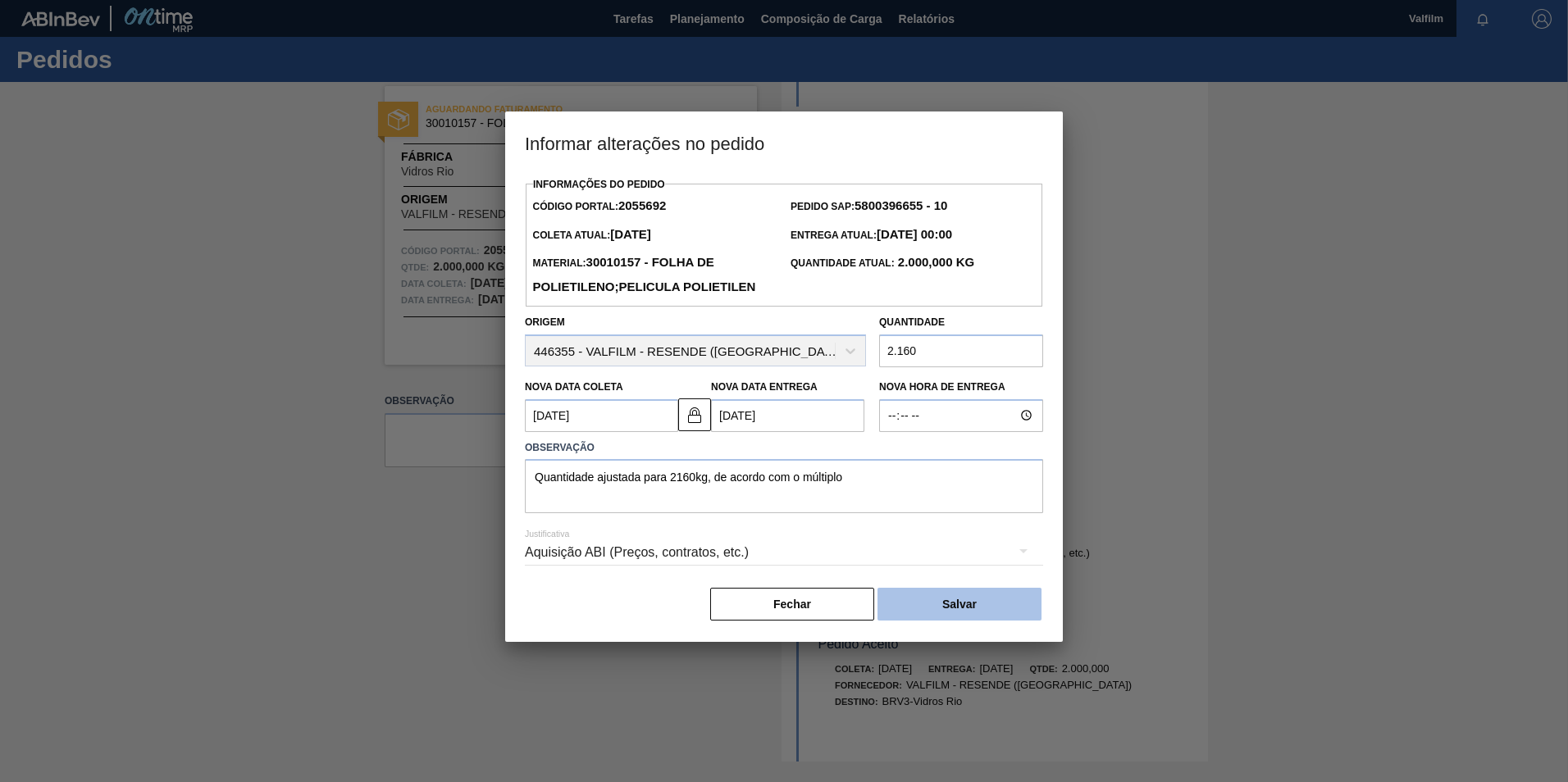
click at [930, 620] on button "Salvar" at bounding box center [959, 604] width 164 height 33
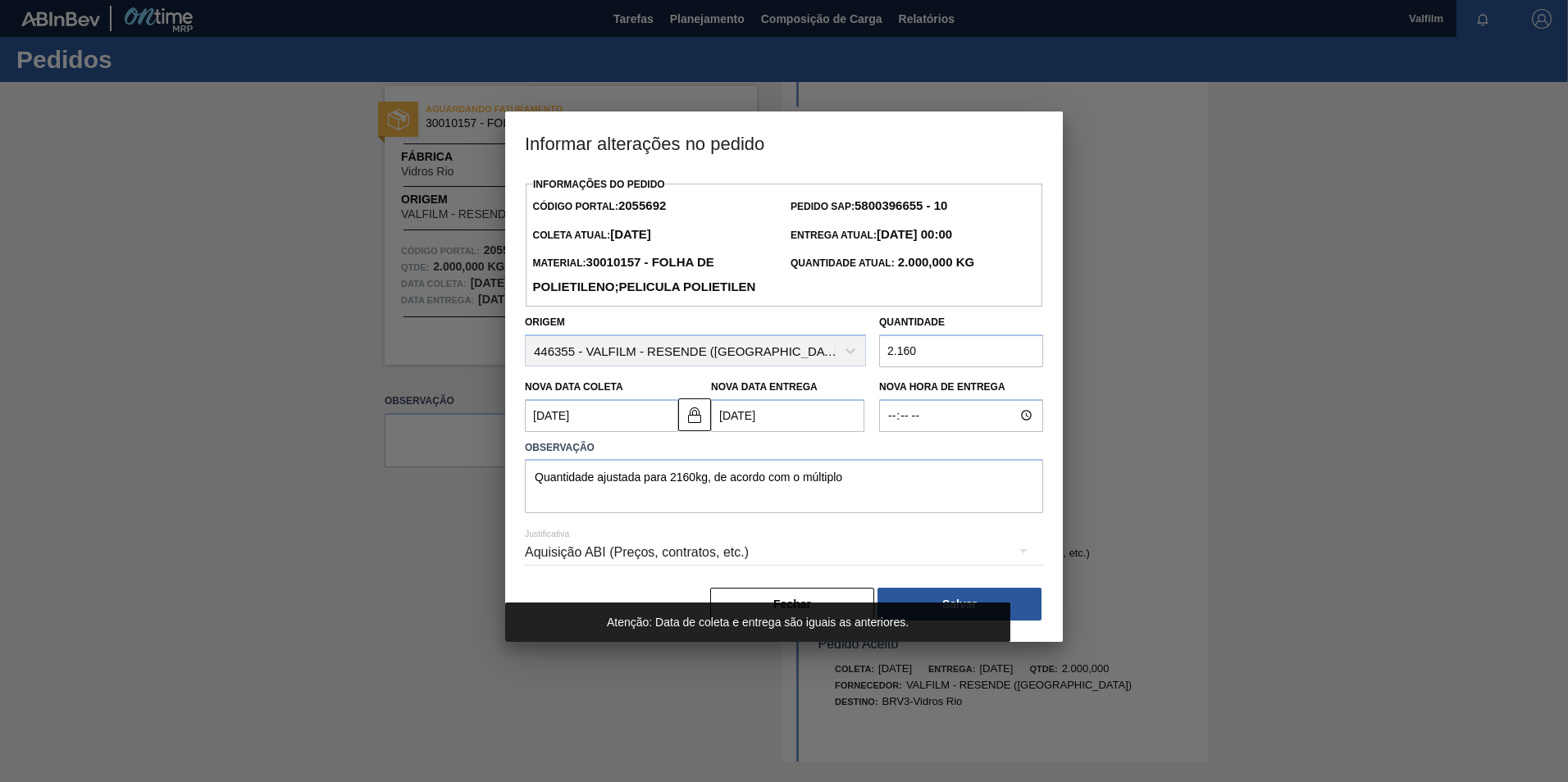
click at [374, 534] on div at bounding box center [784, 391] width 1568 height 782
